Goal: Information Seeking & Learning: Learn about a topic

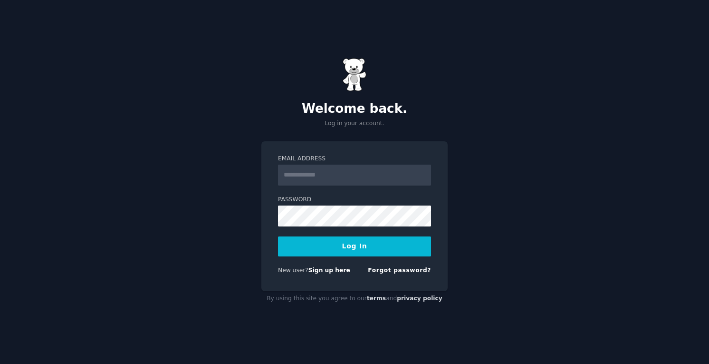
click at [359, 176] on input "Email Address" at bounding box center [354, 174] width 153 height 21
click at [286, 203] on label "Password" at bounding box center [354, 199] width 153 height 9
click at [312, 183] on input "Email Address" at bounding box center [354, 174] width 153 height 21
type input "**********"
click at [348, 247] on button "Log In" at bounding box center [354, 246] width 153 height 20
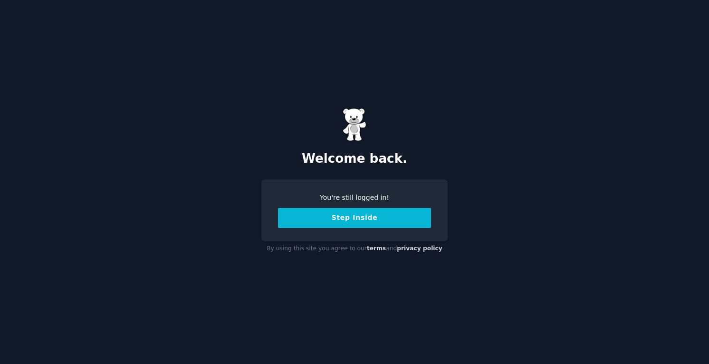
click at [347, 211] on button "Step Inside" at bounding box center [354, 218] width 153 height 20
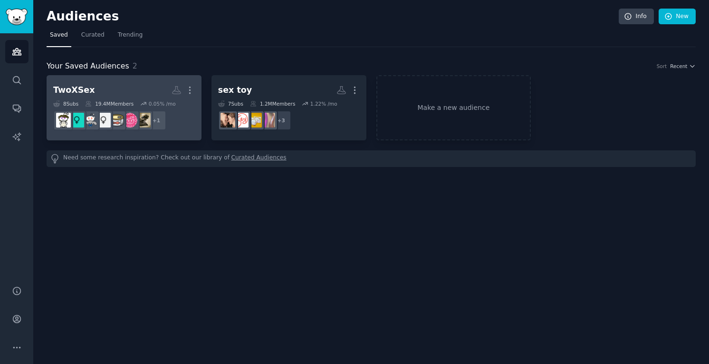
click at [134, 87] on h2 "TwoXSex More" at bounding box center [124, 90] width 142 height 17
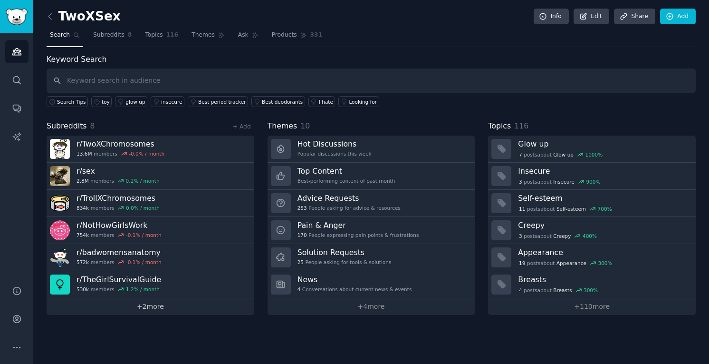
click at [157, 310] on link "+ 2 more" at bounding box center [151, 306] width 208 height 17
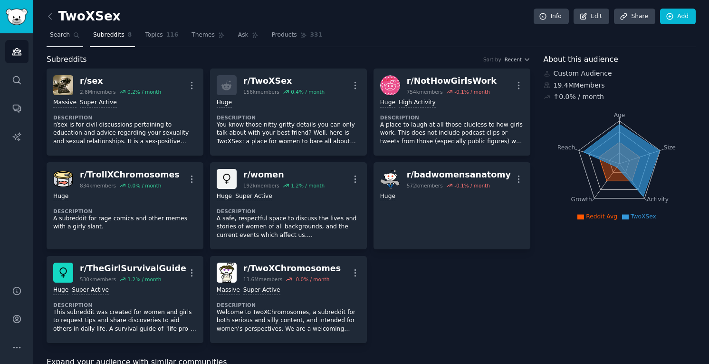
click at [57, 36] on span "Search" at bounding box center [60, 35] width 20 height 9
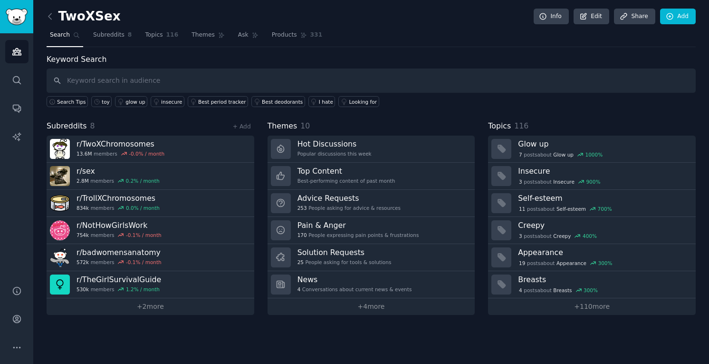
click at [99, 79] on input "text" at bounding box center [371, 80] width 649 height 24
click at [100, 103] on link "toy" at bounding box center [101, 101] width 20 height 11
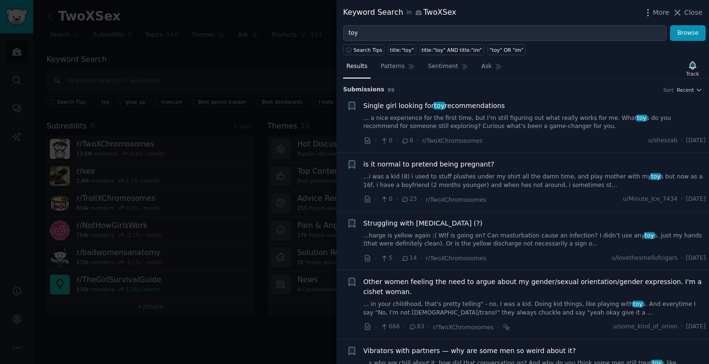
click at [501, 126] on link "... a nice experience for the first time, but I’m still figuring out what reall…" at bounding box center [535, 122] width 343 height 17
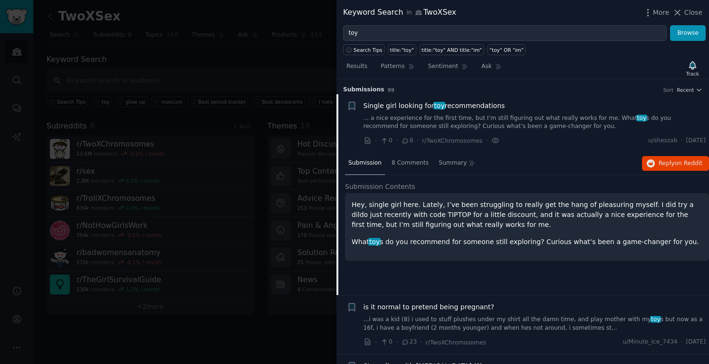
scroll to position [15, 0]
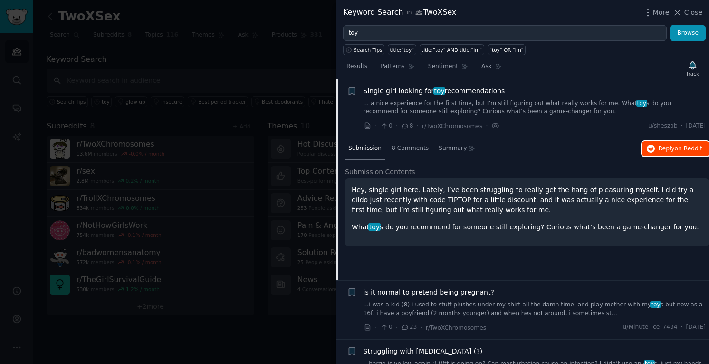
click at [659, 145] on span "Reply on Reddit" at bounding box center [681, 149] width 44 height 9
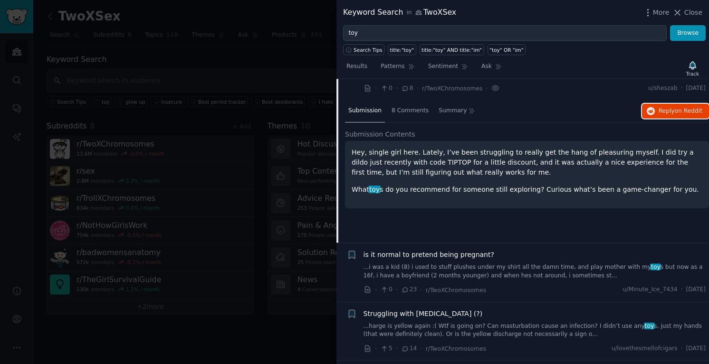
scroll to position [0, 0]
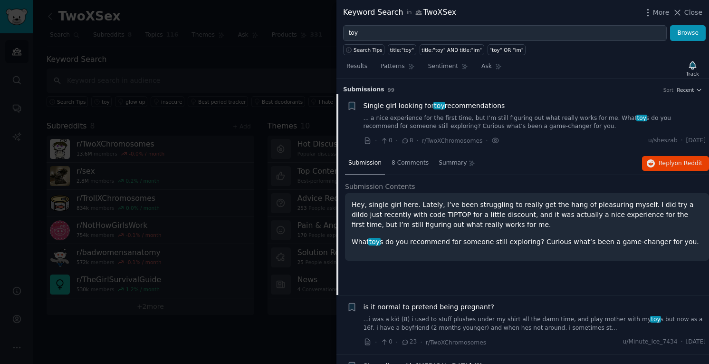
click at [174, 132] on div at bounding box center [354, 182] width 709 height 364
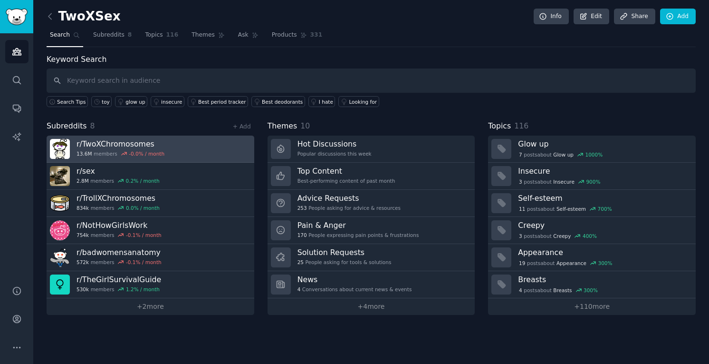
click at [195, 154] on link "r/ TwoXChromosomes 13.6M members -0.0 % / month" at bounding box center [151, 148] width 208 height 27
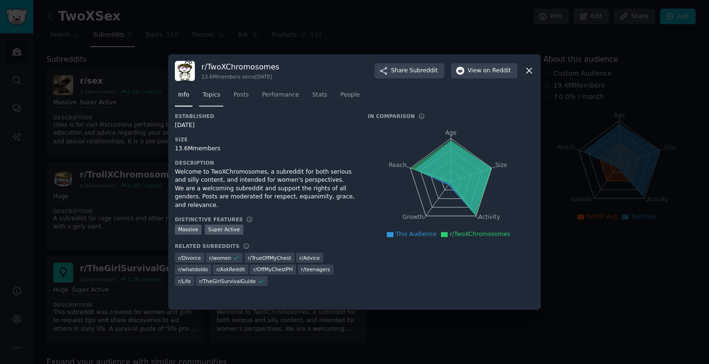
click at [213, 97] on span "Topics" at bounding box center [212, 95] width 18 height 9
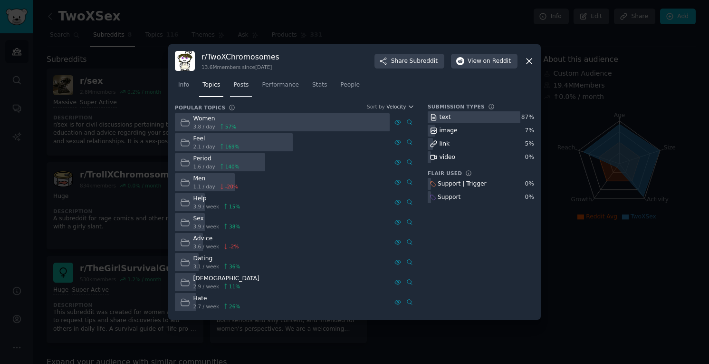
click at [236, 94] on link "Posts" at bounding box center [241, 86] width 22 height 19
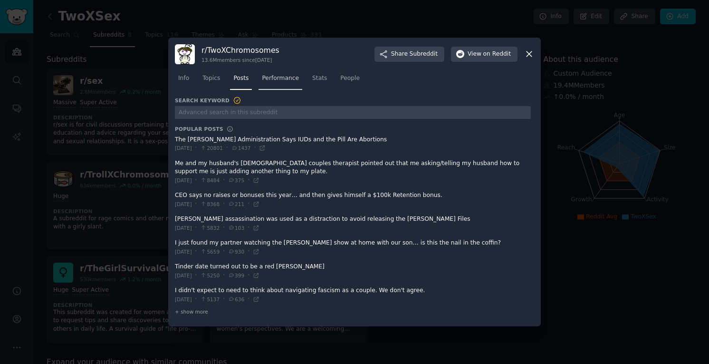
click at [289, 85] on link "Performance" at bounding box center [281, 80] width 44 height 19
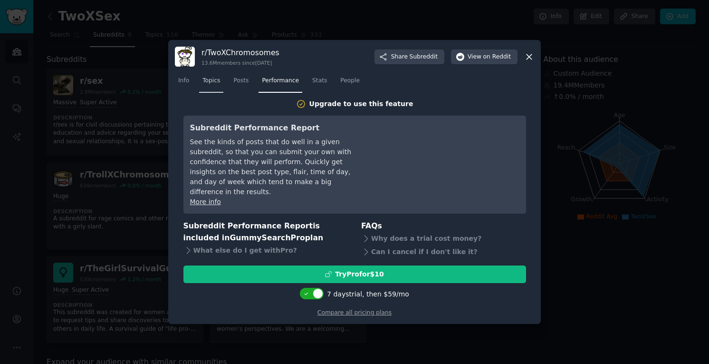
click at [223, 85] on link "Topics" at bounding box center [211, 82] width 24 height 19
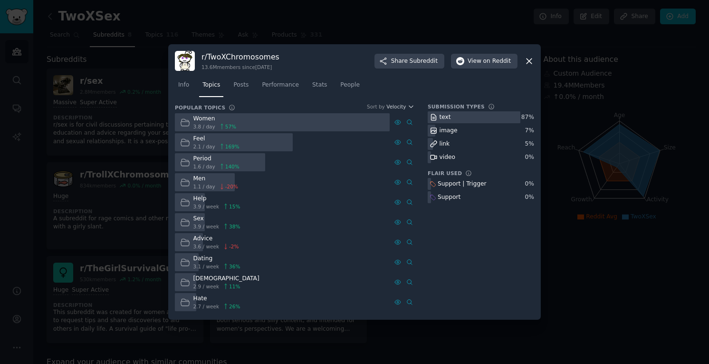
click at [110, 104] on div at bounding box center [354, 182] width 709 height 364
